Goal: Task Accomplishment & Management: Manage account settings

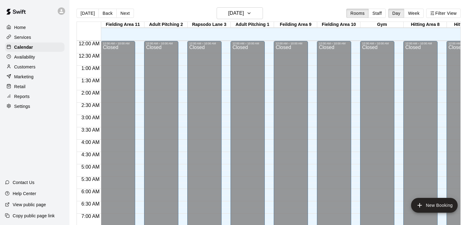
scroll to position [280, 159]
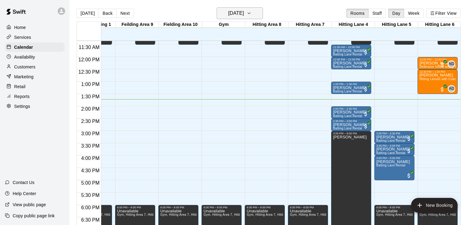
click at [252, 14] on icon "button" at bounding box center [249, 13] width 5 height 7
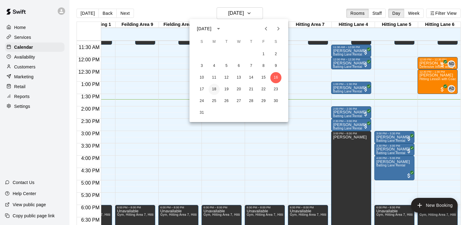
click at [216, 91] on button "18" at bounding box center [214, 89] width 11 height 11
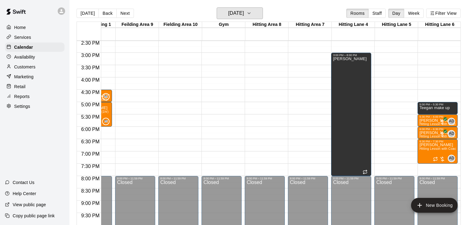
scroll to position [366, 159]
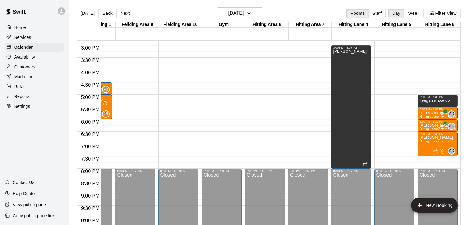
drag, startPoint x: 394, startPoint y: 95, endPoint x: 393, endPoint y: 102, distance: 6.8
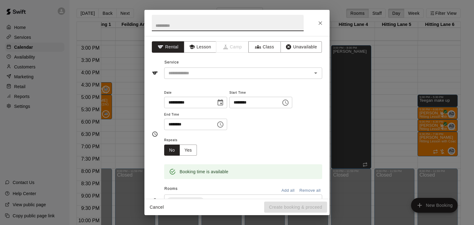
click at [235, 28] on input "text" at bounding box center [228, 23] width 152 height 16
type input "**********"
click at [304, 52] on button "Unavailable" at bounding box center [301, 46] width 41 height 11
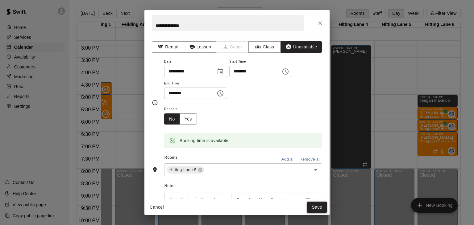
click at [319, 208] on button "Save" at bounding box center [317, 207] width 20 height 11
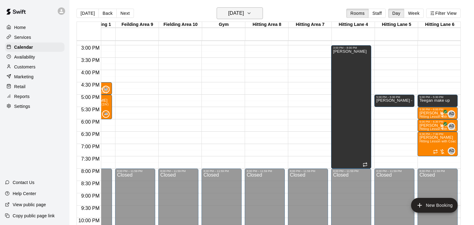
click at [252, 14] on icon "button" at bounding box center [249, 13] width 5 height 7
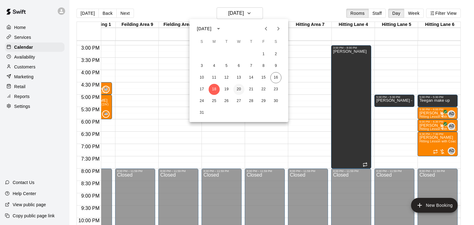
click at [240, 90] on button "20" at bounding box center [238, 89] width 11 height 11
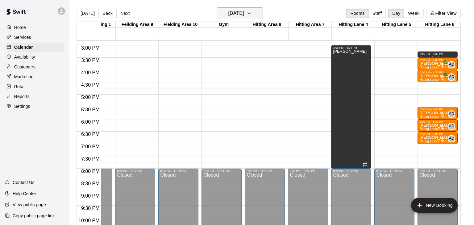
click at [257, 9] on button "[DATE]" at bounding box center [240, 13] width 46 height 12
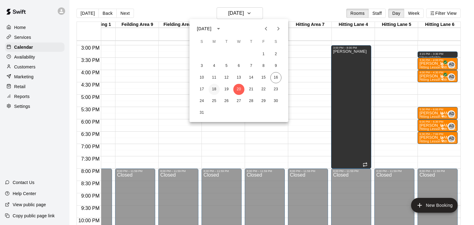
click at [215, 90] on button "18" at bounding box center [214, 89] width 11 height 11
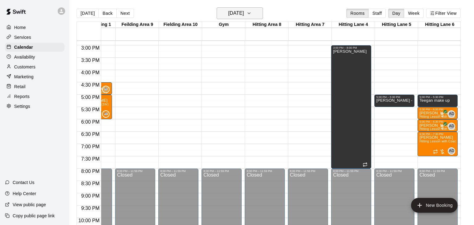
click at [252, 16] on icon "button" at bounding box center [249, 13] width 5 height 7
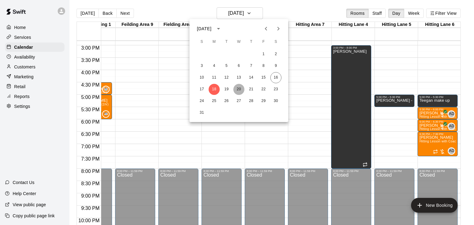
click at [240, 86] on button "20" at bounding box center [238, 89] width 11 height 11
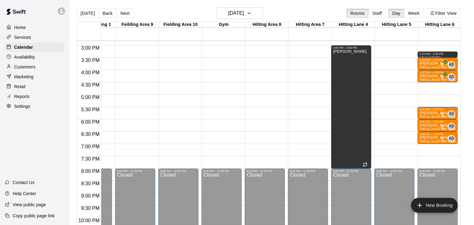
drag, startPoint x: 392, startPoint y: 95, endPoint x: 391, endPoint y: 104, distance: 9.0
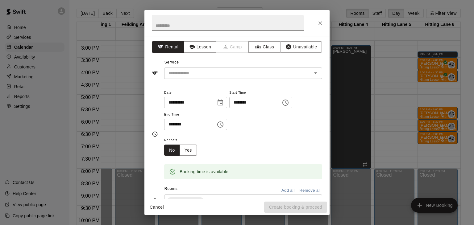
click at [259, 28] on input "text" at bounding box center [228, 23] width 152 height 16
type input "**********"
click at [307, 46] on button "Unavailable" at bounding box center [301, 46] width 41 height 11
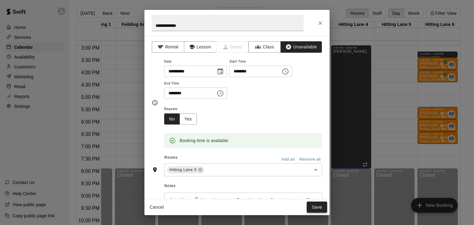
click at [317, 207] on button "Save" at bounding box center [317, 207] width 20 height 11
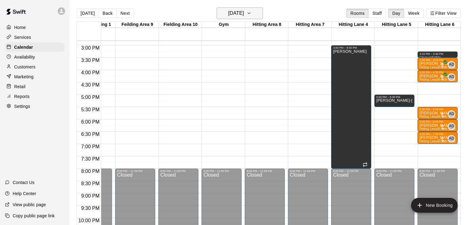
click at [252, 16] on icon "button" at bounding box center [249, 13] width 5 height 7
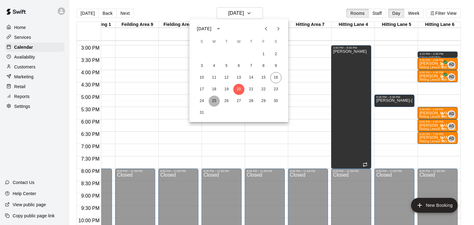
click at [214, 101] on button "25" at bounding box center [214, 101] width 11 height 11
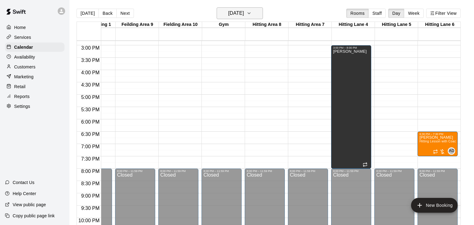
click at [252, 11] on icon "button" at bounding box center [249, 13] width 5 height 7
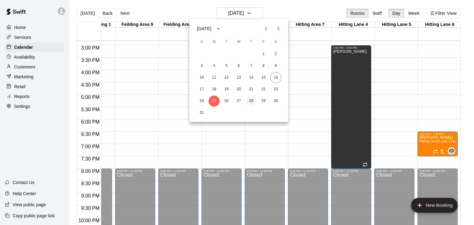
click at [250, 102] on button "28" at bounding box center [251, 101] width 11 height 11
